Goal: Consume media (video, audio)

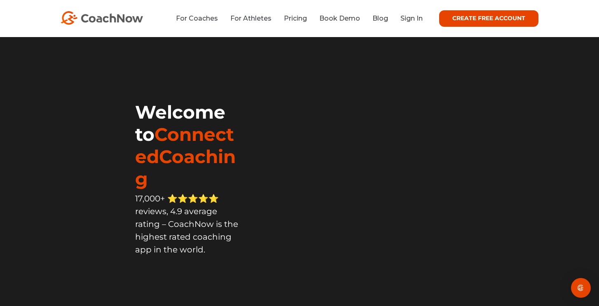
click at [406, 17] on link "Sign In" at bounding box center [412, 18] width 22 height 8
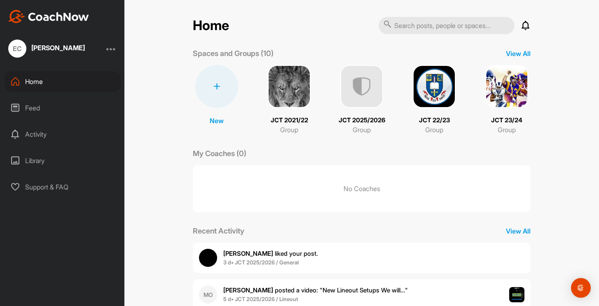
click at [361, 95] on img at bounding box center [361, 86] width 43 height 43
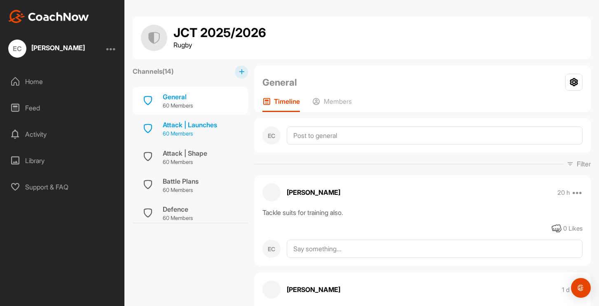
click at [183, 129] on div "Attack | Launches" at bounding box center [190, 125] width 54 height 10
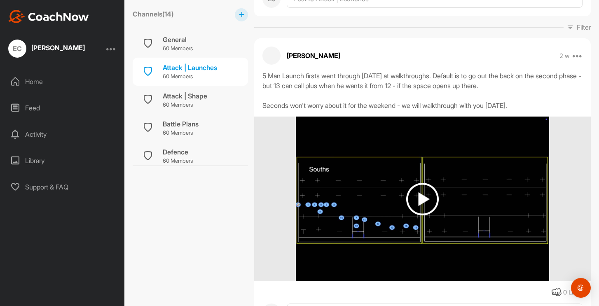
scroll to position [141, 0]
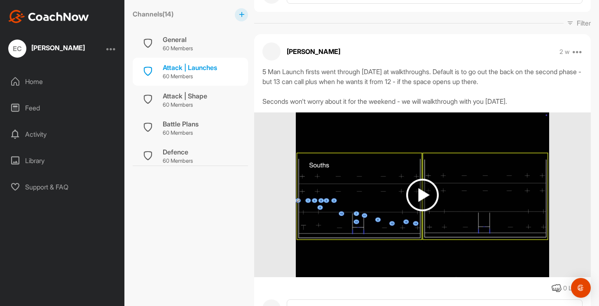
click at [416, 188] on img at bounding box center [422, 195] width 33 height 33
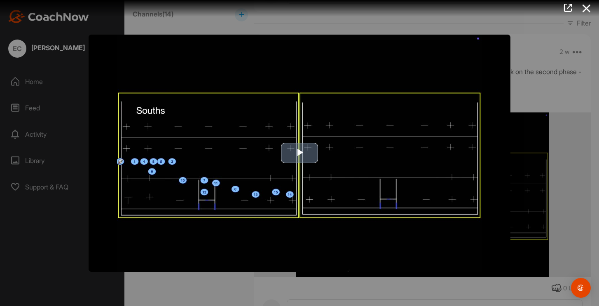
click at [300, 153] on span "Video Player" at bounding box center [300, 153] width 0 height 0
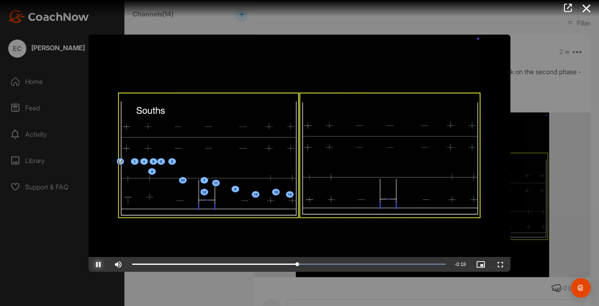
click at [98, 265] on span "Video Player" at bounding box center [99, 265] width 20 height 0
click at [97, 265] on span "Video Player" at bounding box center [99, 265] width 20 height 0
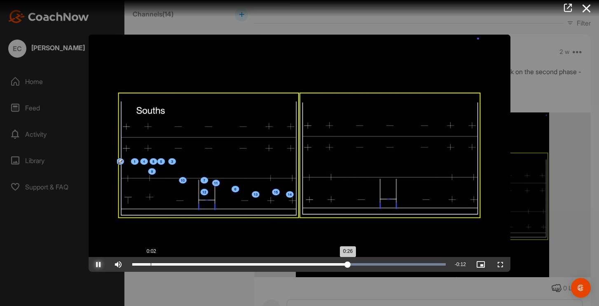
click at [150, 265] on div "0:26" at bounding box center [240, 264] width 216 height 2
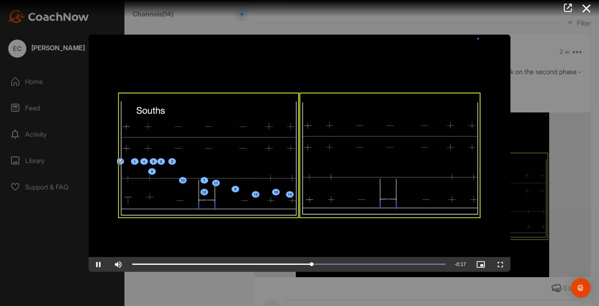
click at [135, 281] on div at bounding box center [299, 153] width 599 height 306
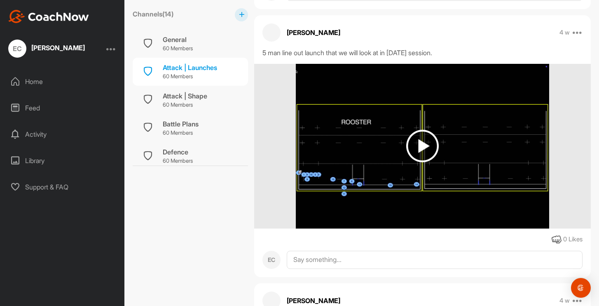
scroll to position [1521, 0]
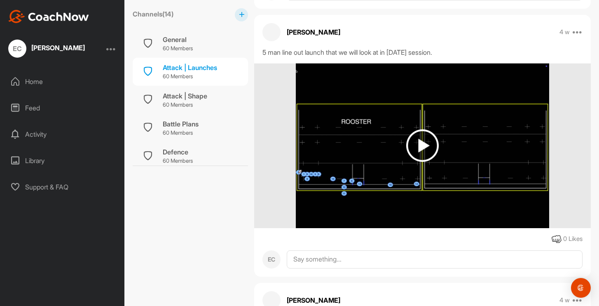
click at [424, 154] on img at bounding box center [422, 145] width 33 height 33
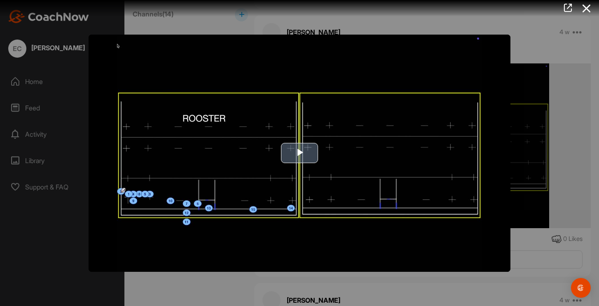
click at [300, 153] on span "Video Player" at bounding box center [300, 153] width 0 height 0
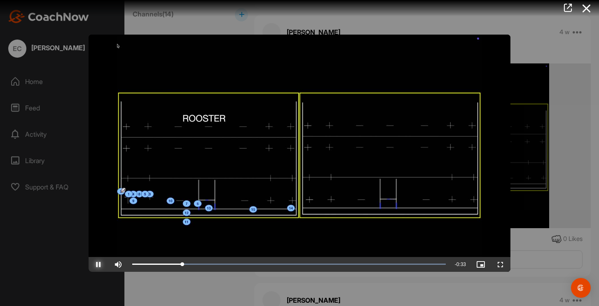
click at [99, 265] on span "Video Player" at bounding box center [99, 265] width 20 height 0
click at [143, 284] on div at bounding box center [299, 153] width 599 height 306
